Goal: Task Accomplishment & Management: Use online tool/utility

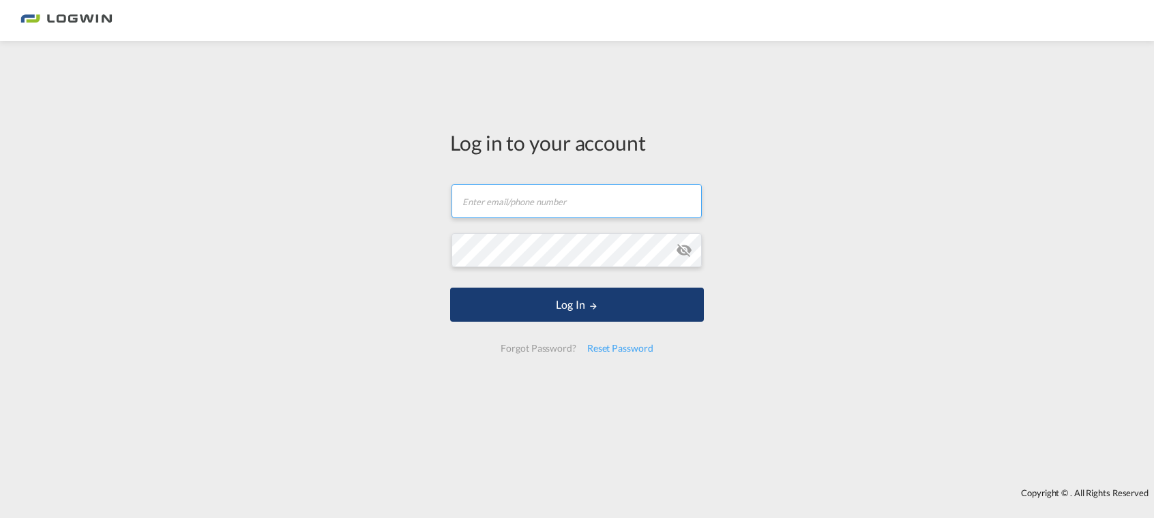
type input "[PERSON_NAME][EMAIL_ADDRESS][PERSON_NAME][DOMAIN_NAME]"
click at [479, 308] on button "Log In" at bounding box center [577, 305] width 254 height 34
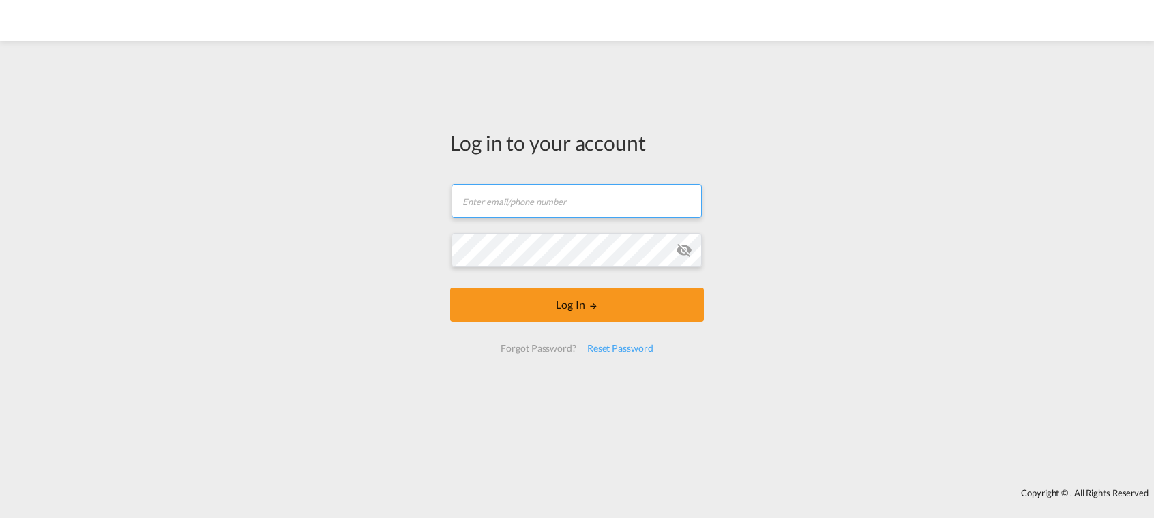
type input "[PERSON_NAME][EMAIL_ADDRESS][PERSON_NAME][DOMAIN_NAME]"
click at [607, 308] on button "Log In" at bounding box center [577, 305] width 254 height 34
